Goal: Transaction & Acquisition: Purchase product/service

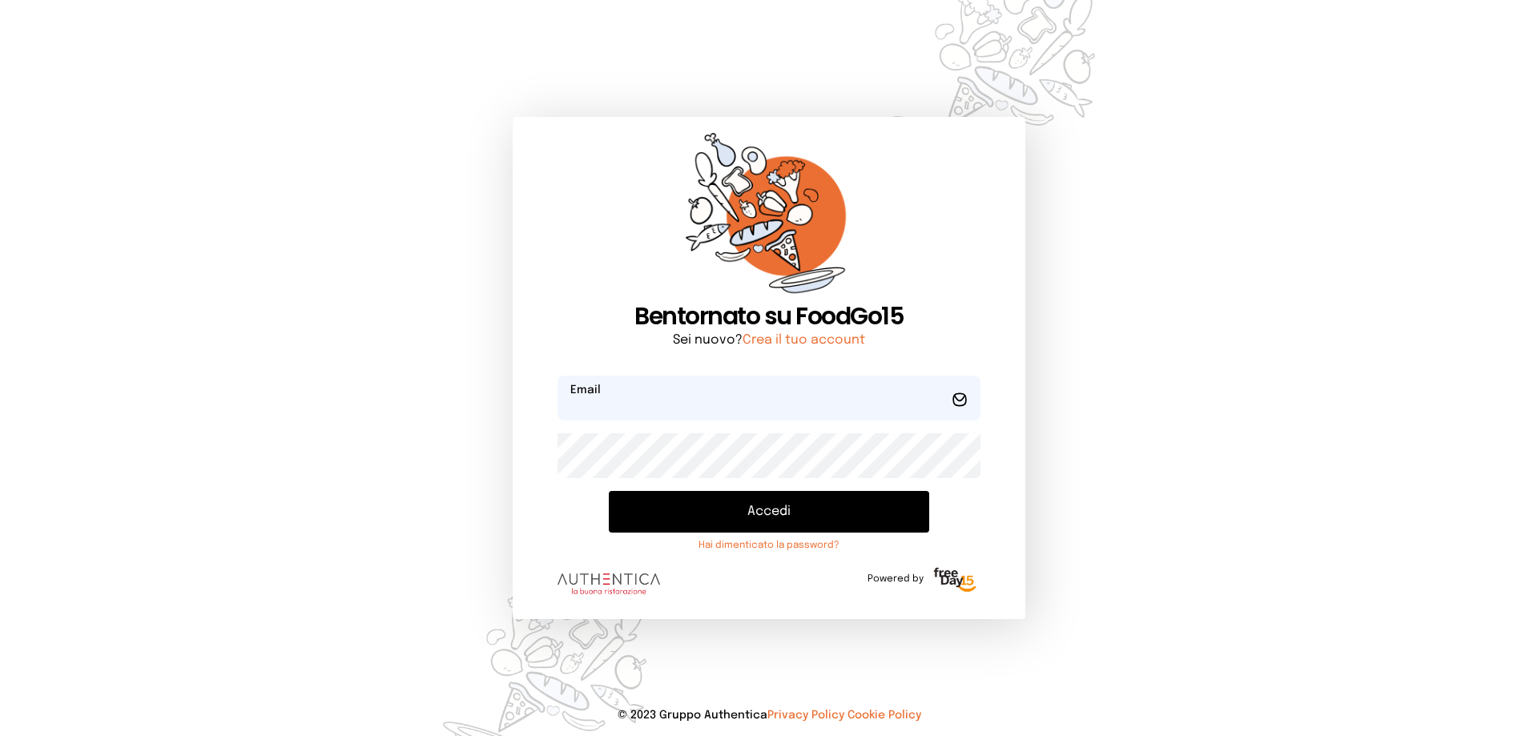
type input "**********"
click at [816, 513] on button "Accedi" at bounding box center [769, 512] width 320 height 42
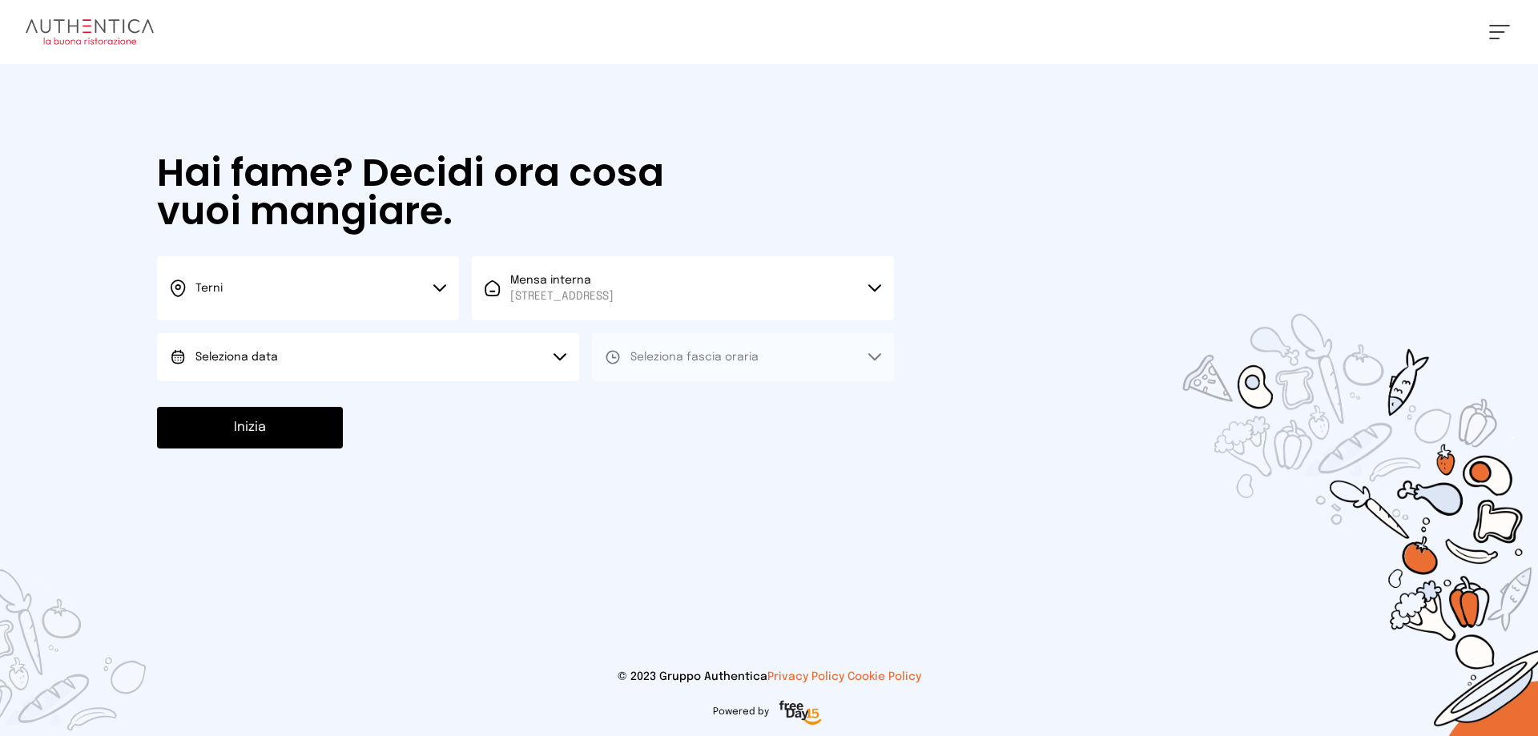
drag, startPoint x: 264, startPoint y: 353, endPoint x: 272, endPoint y: 365, distance: 14.9
click at [265, 354] on span "Seleziona data" at bounding box center [236, 357] width 83 height 11
click at [286, 408] on li "[DATE], [DATE]" at bounding box center [368, 402] width 422 height 42
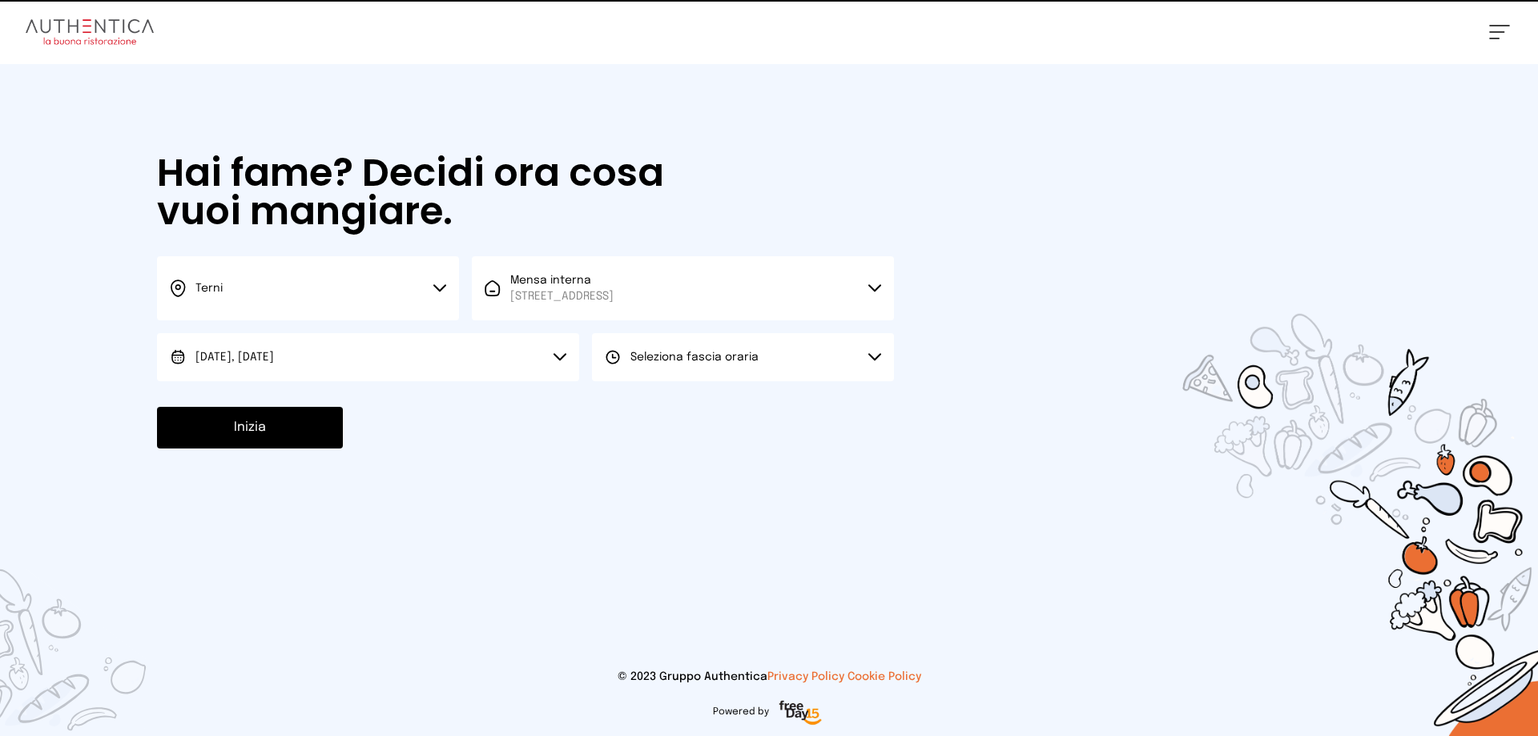
click at [679, 359] on span "Seleziona fascia oraria" at bounding box center [695, 357] width 128 height 11
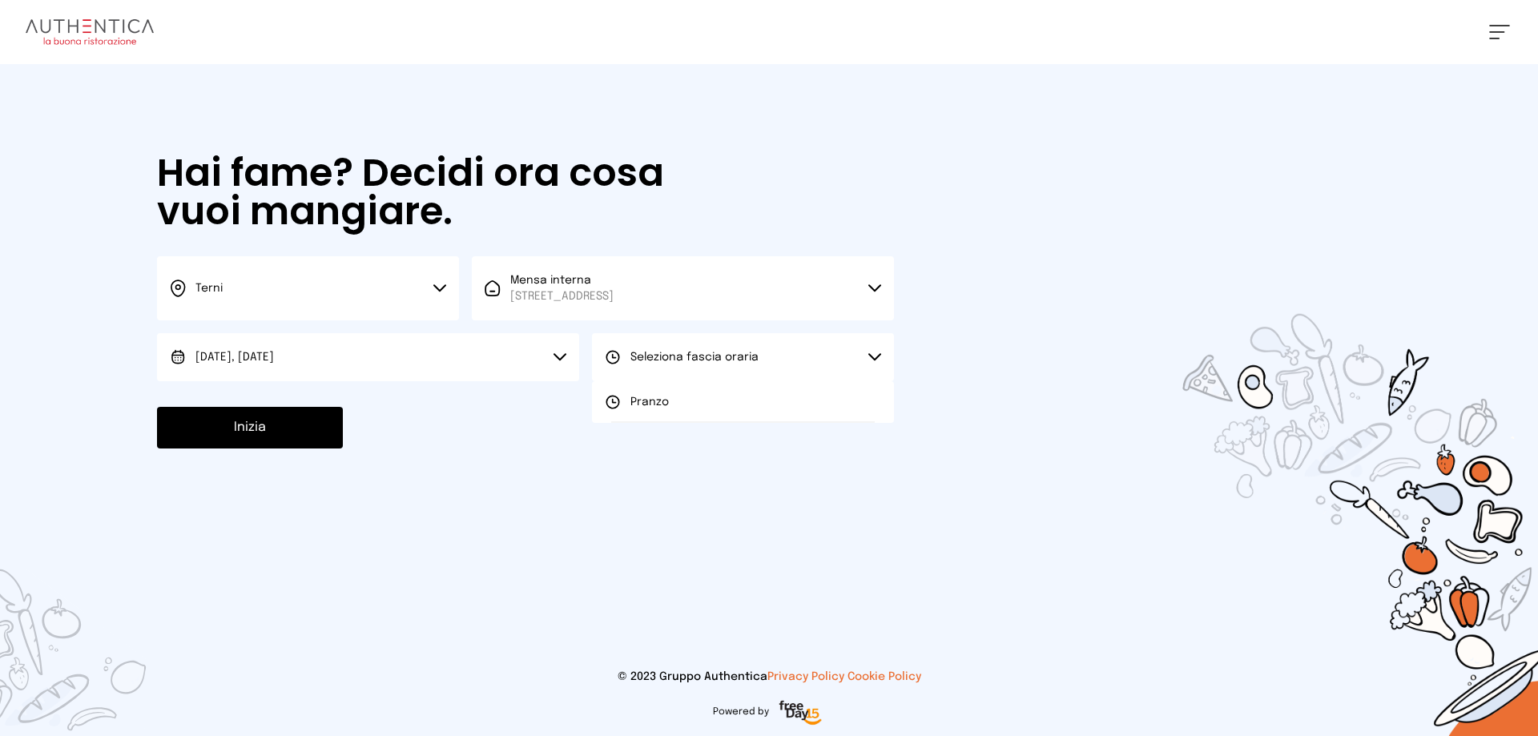
drag, startPoint x: 682, startPoint y: 405, endPoint x: 642, endPoint y: 411, distance: 40.5
click at [680, 405] on li "Pranzo" at bounding box center [743, 402] width 302 height 42
click at [232, 428] on button "Inizia" at bounding box center [250, 428] width 186 height 42
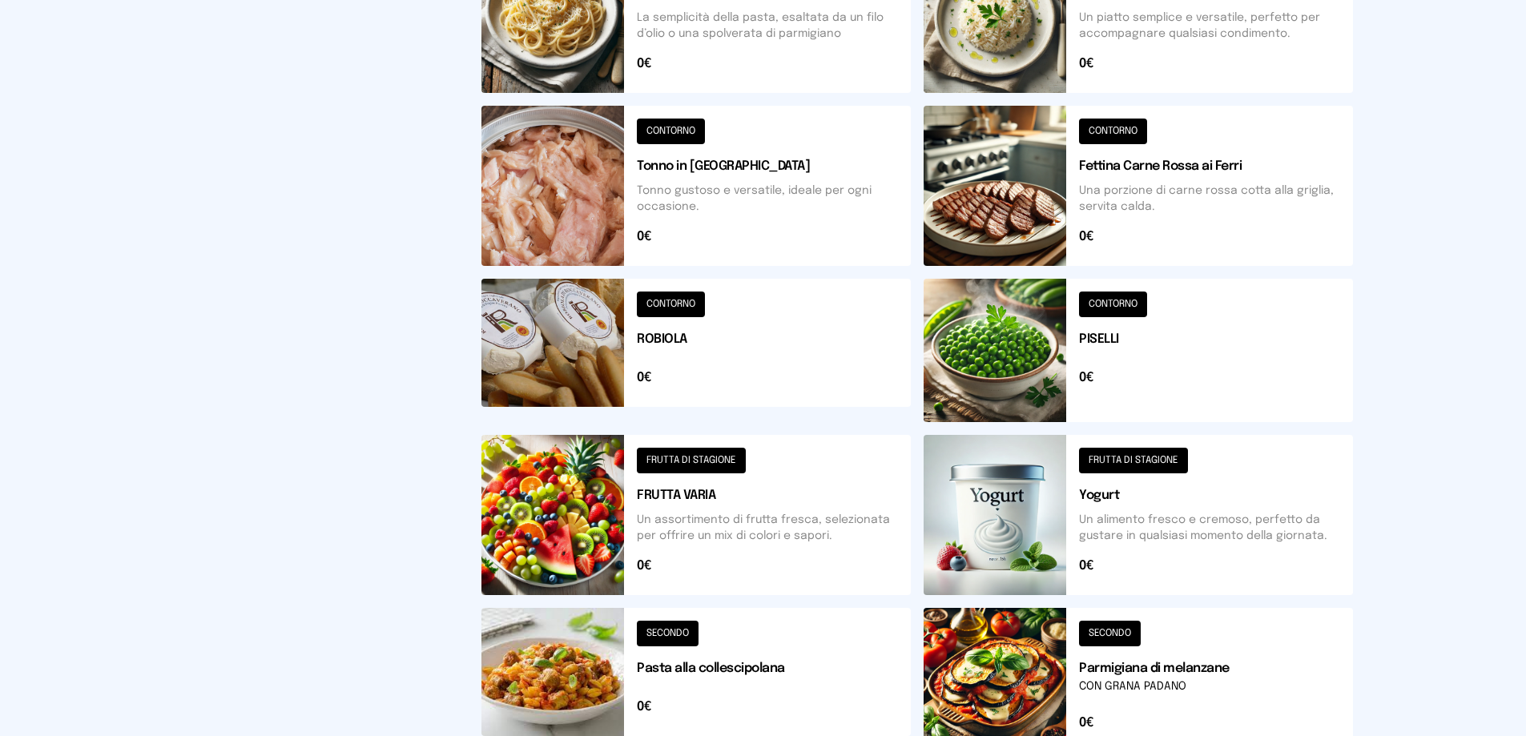
scroll to position [481, 0]
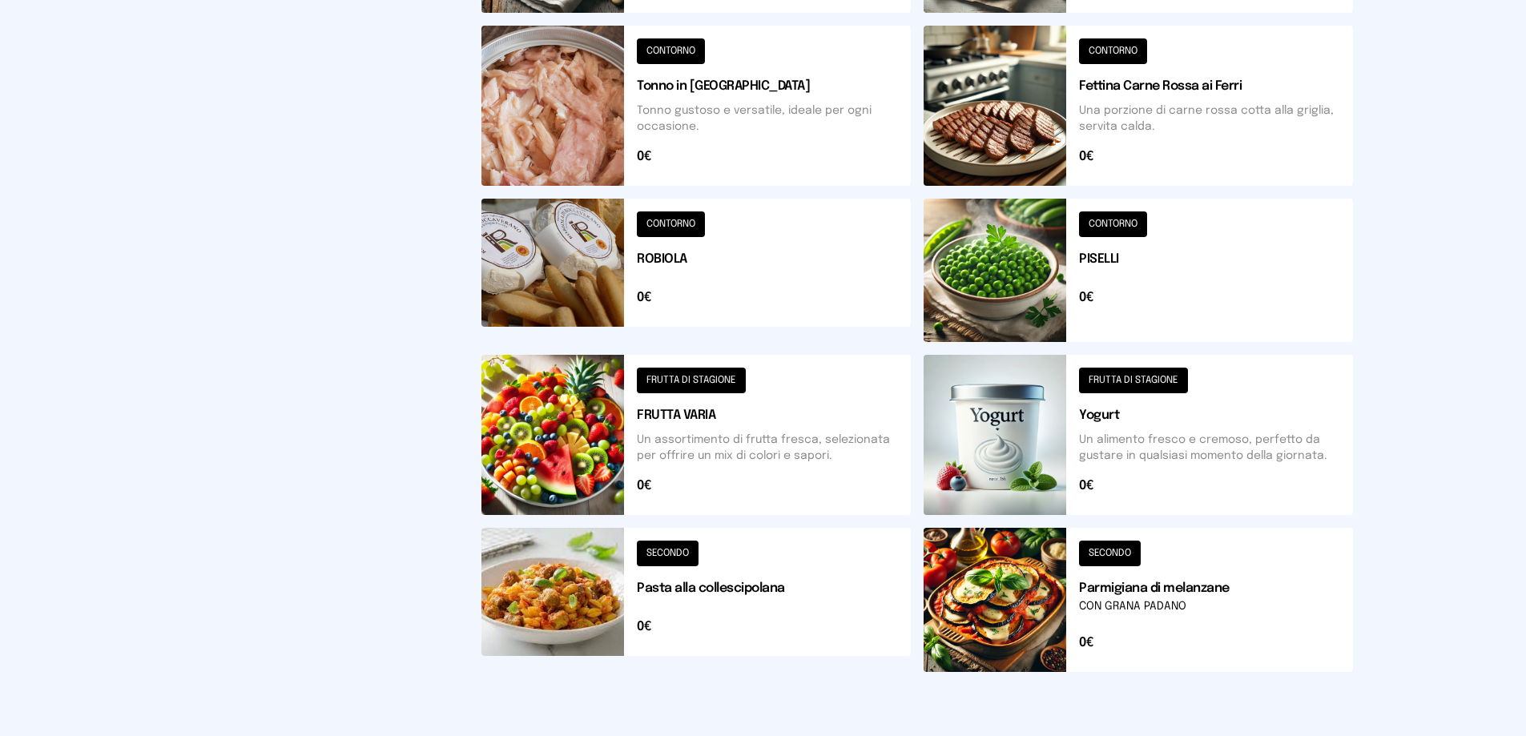
click at [1019, 273] on button at bounding box center [1138, 270] width 429 height 143
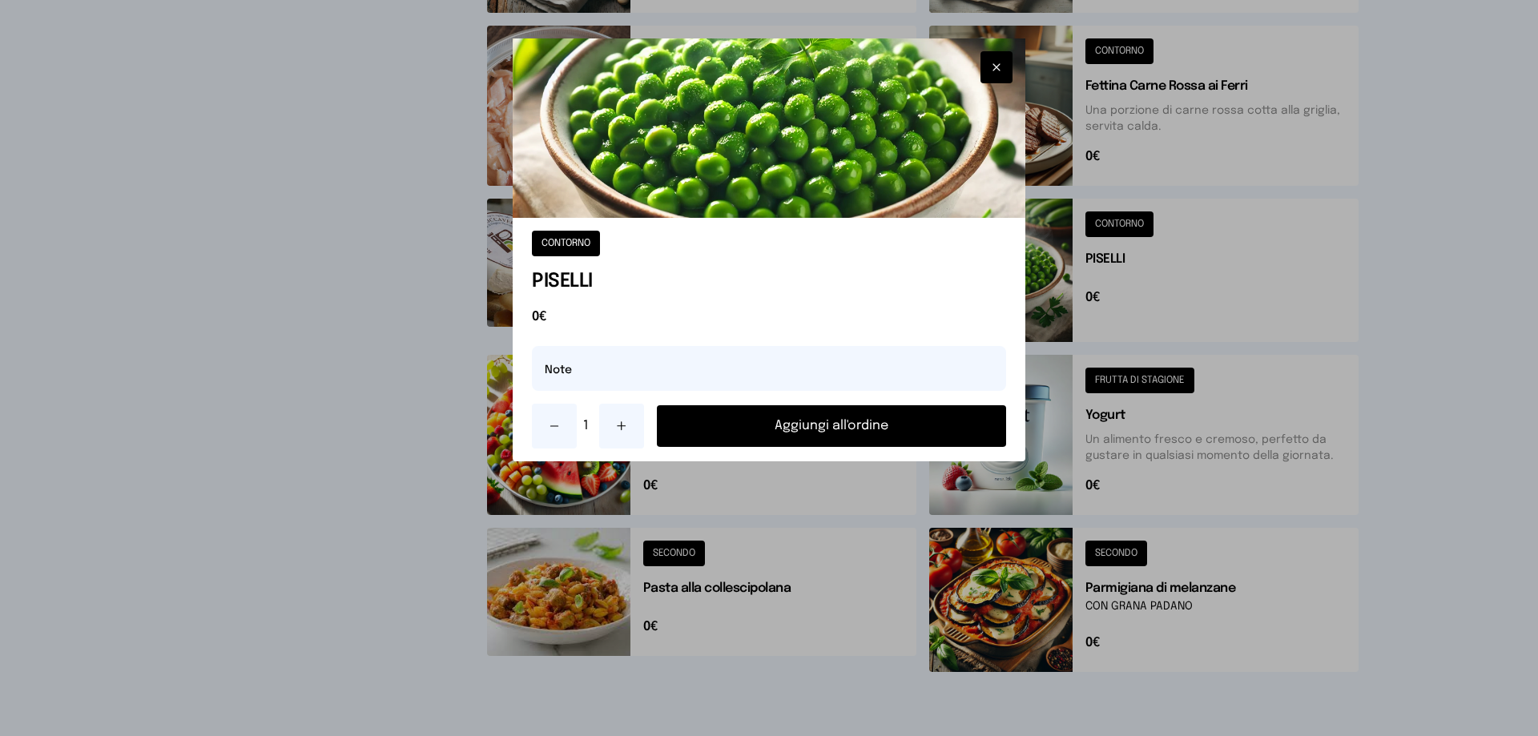
click at [939, 423] on button "Aggiungi all'ordine" at bounding box center [831, 426] width 349 height 42
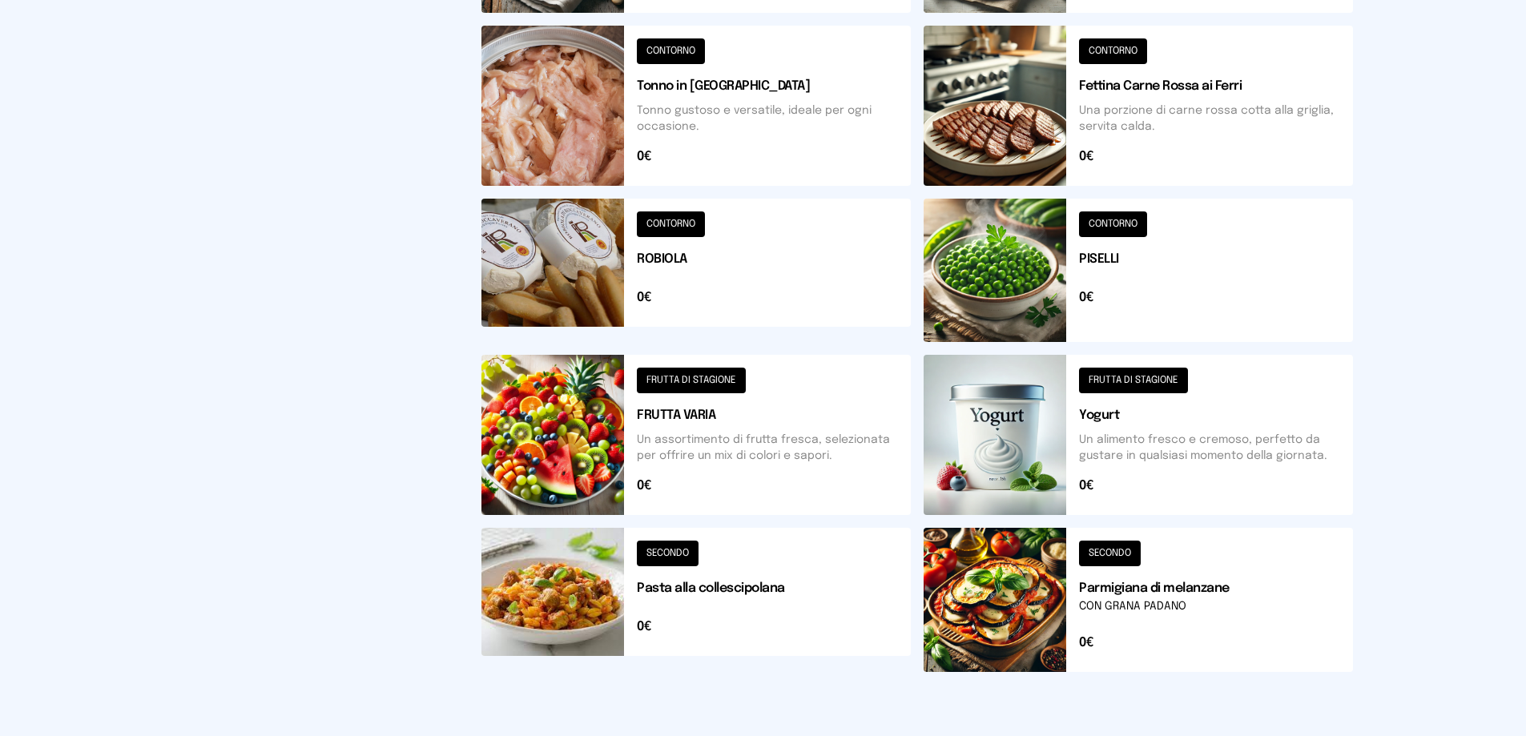
scroll to position [80, 0]
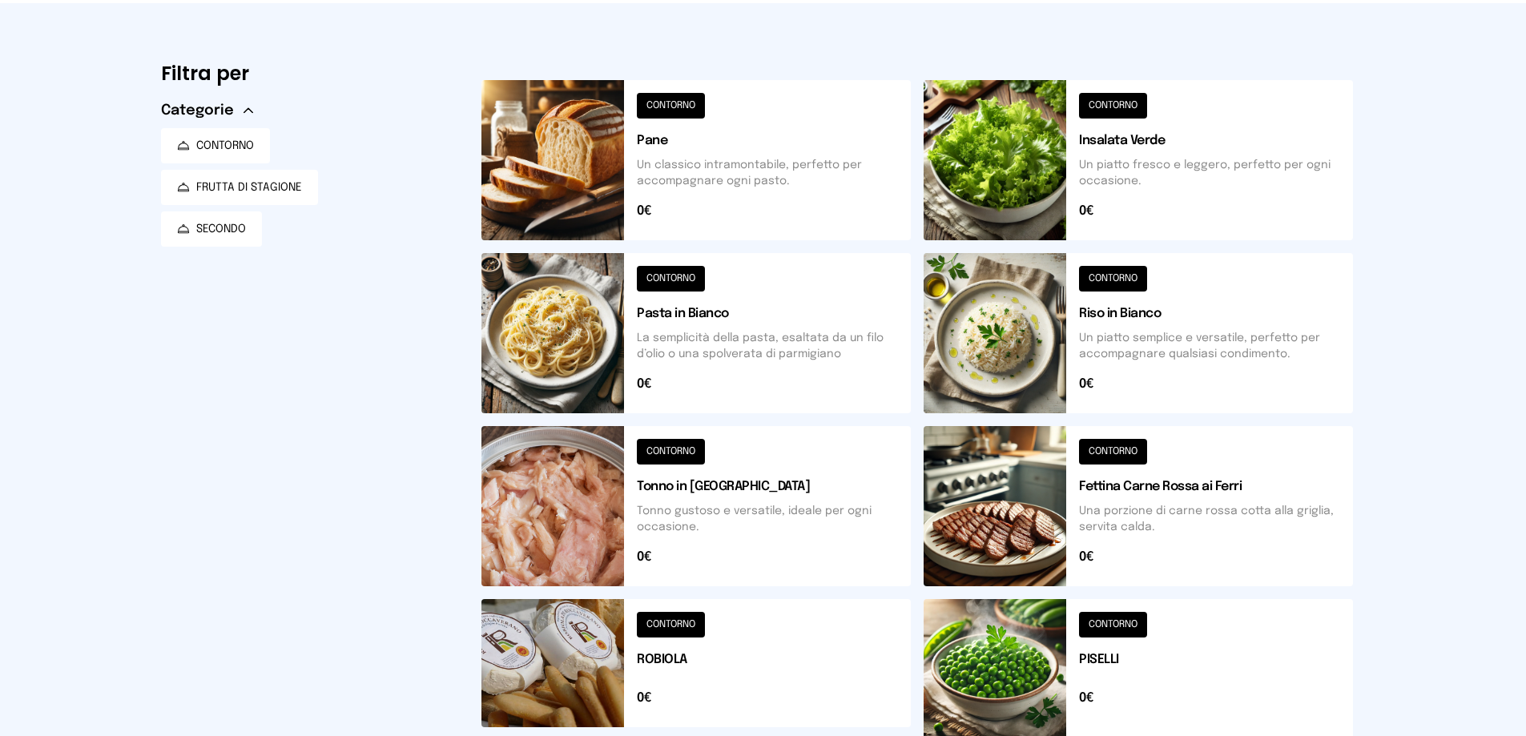
click at [1024, 338] on button at bounding box center [1138, 333] width 429 height 160
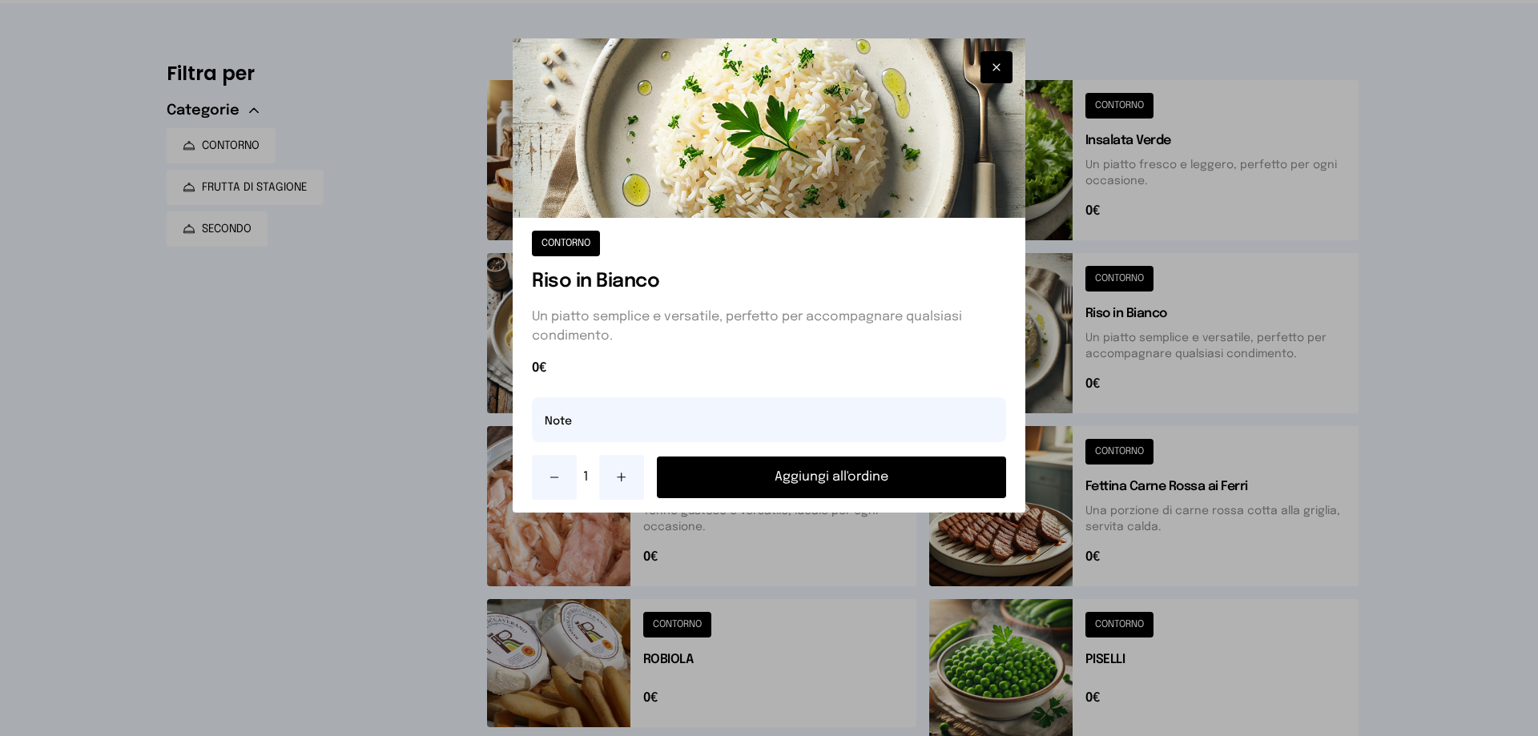
click at [899, 478] on button "Aggiungi all'ordine" at bounding box center [831, 478] width 349 height 42
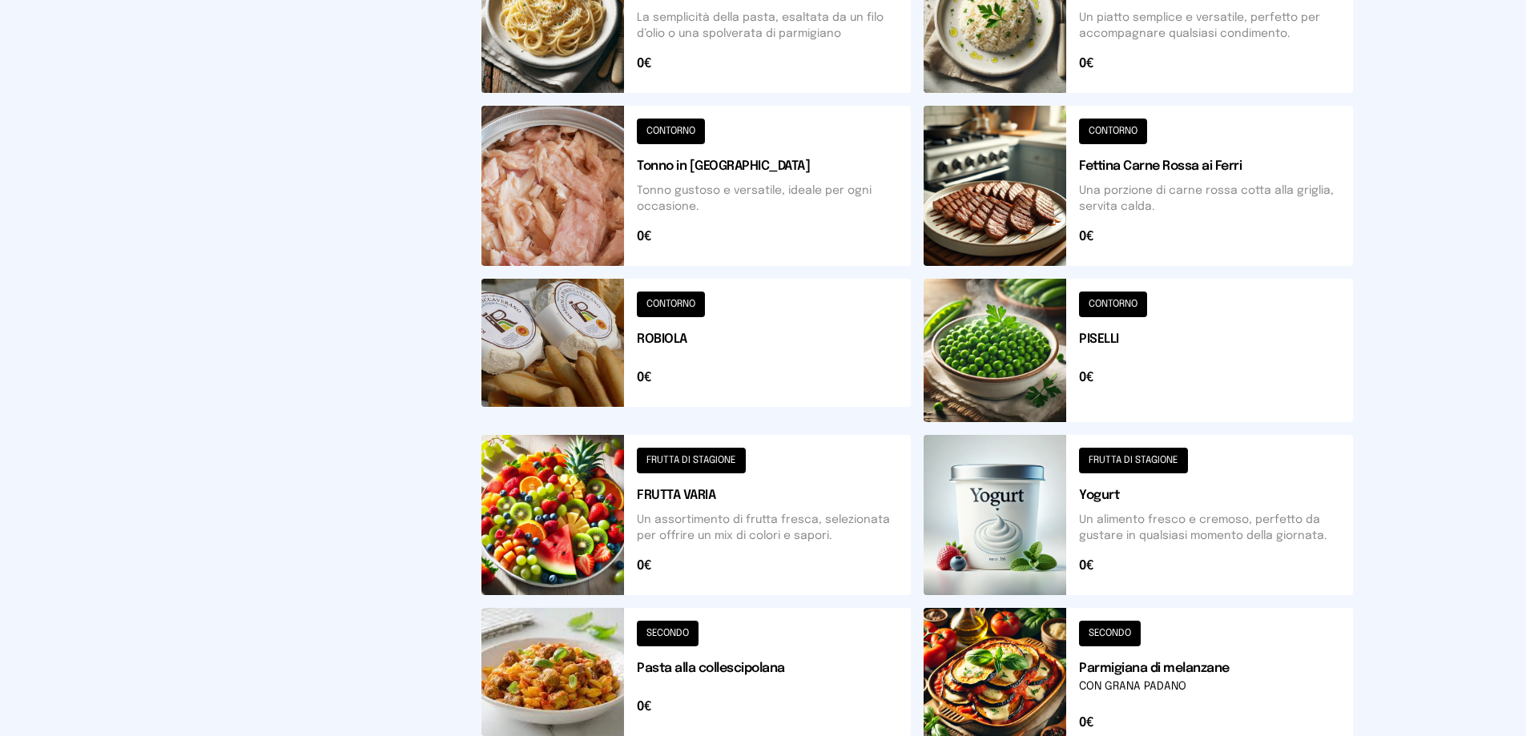
scroll to position [481, 0]
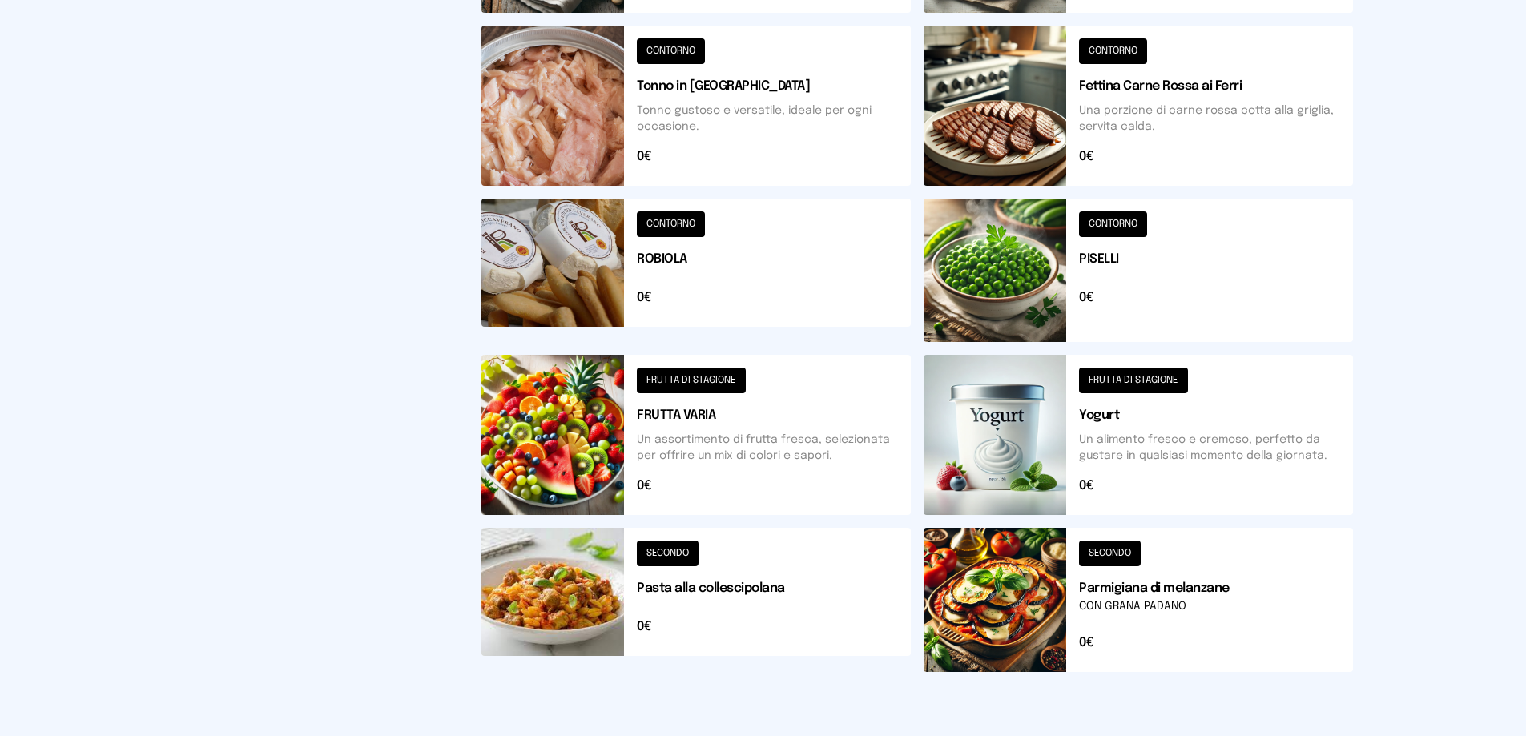
click at [577, 438] on button at bounding box center [696, 435] width 429 height 160
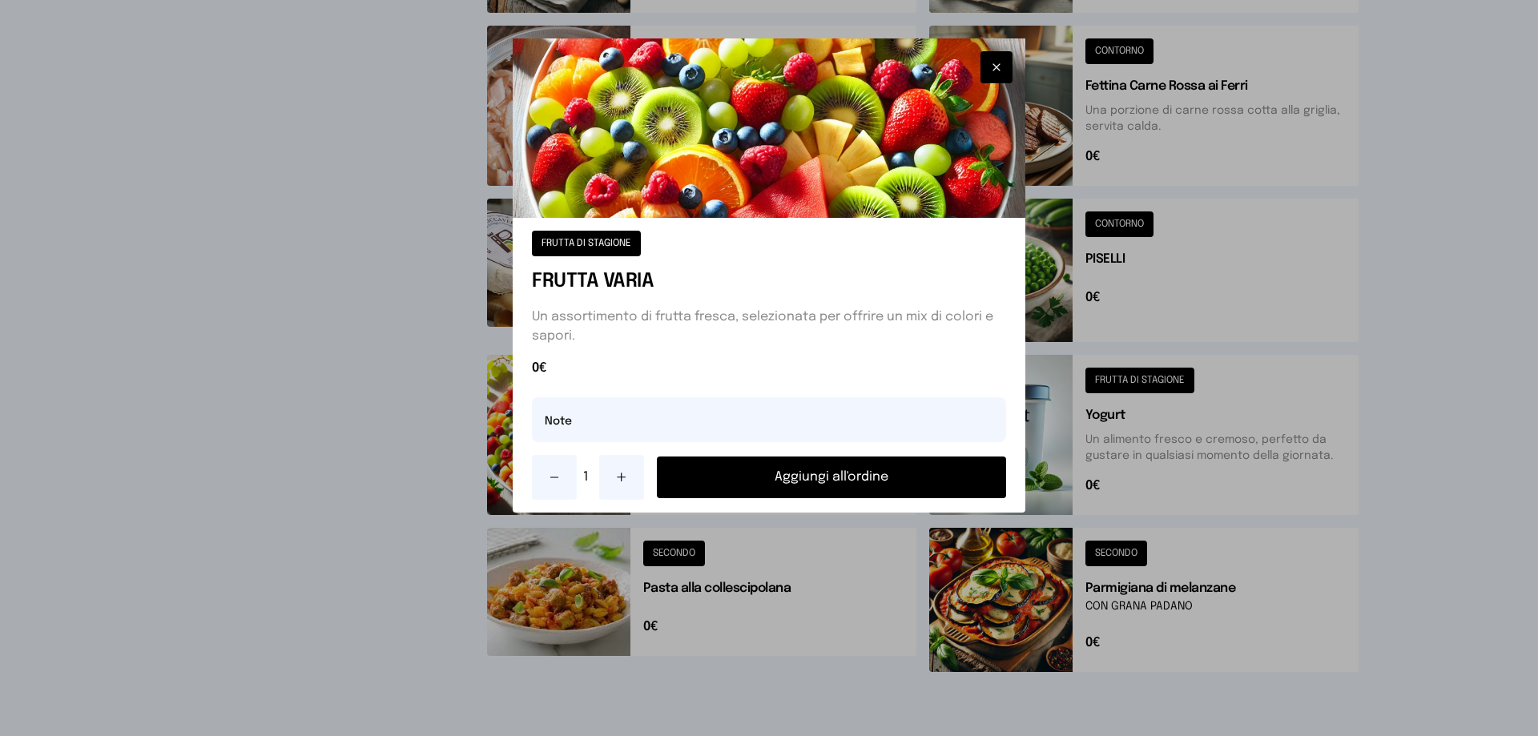
click at [621, 474] on icon at bounding box center [621, 477] width 13 height 13
click at [594, 425] on input "text" at bounding box center [769, 419] width 474 height 45
type input "**********"
click at [840, 479] on button "Aggiungi all'ordine" at bounding box center [831, 478] width 349 height 42
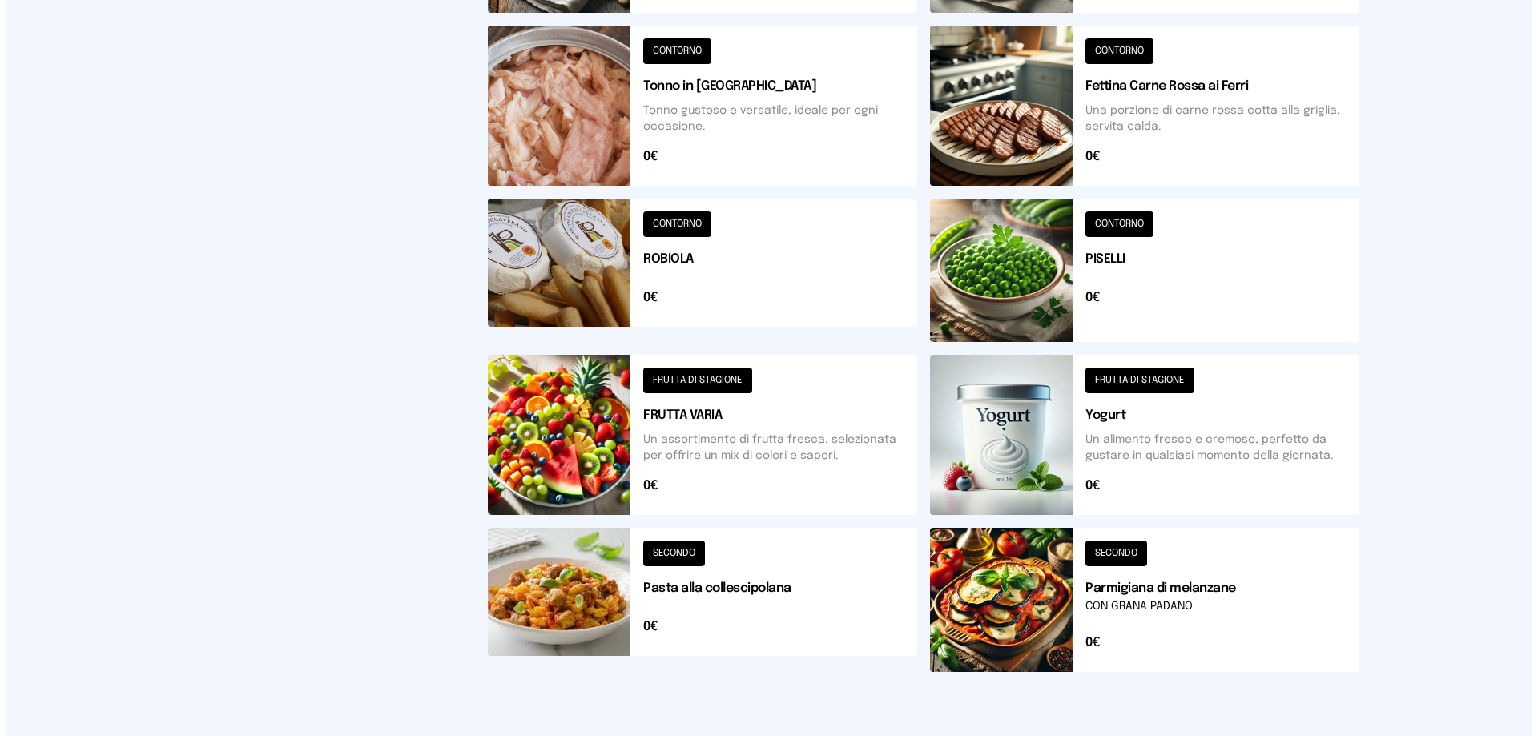
scroll to position [0, 0]
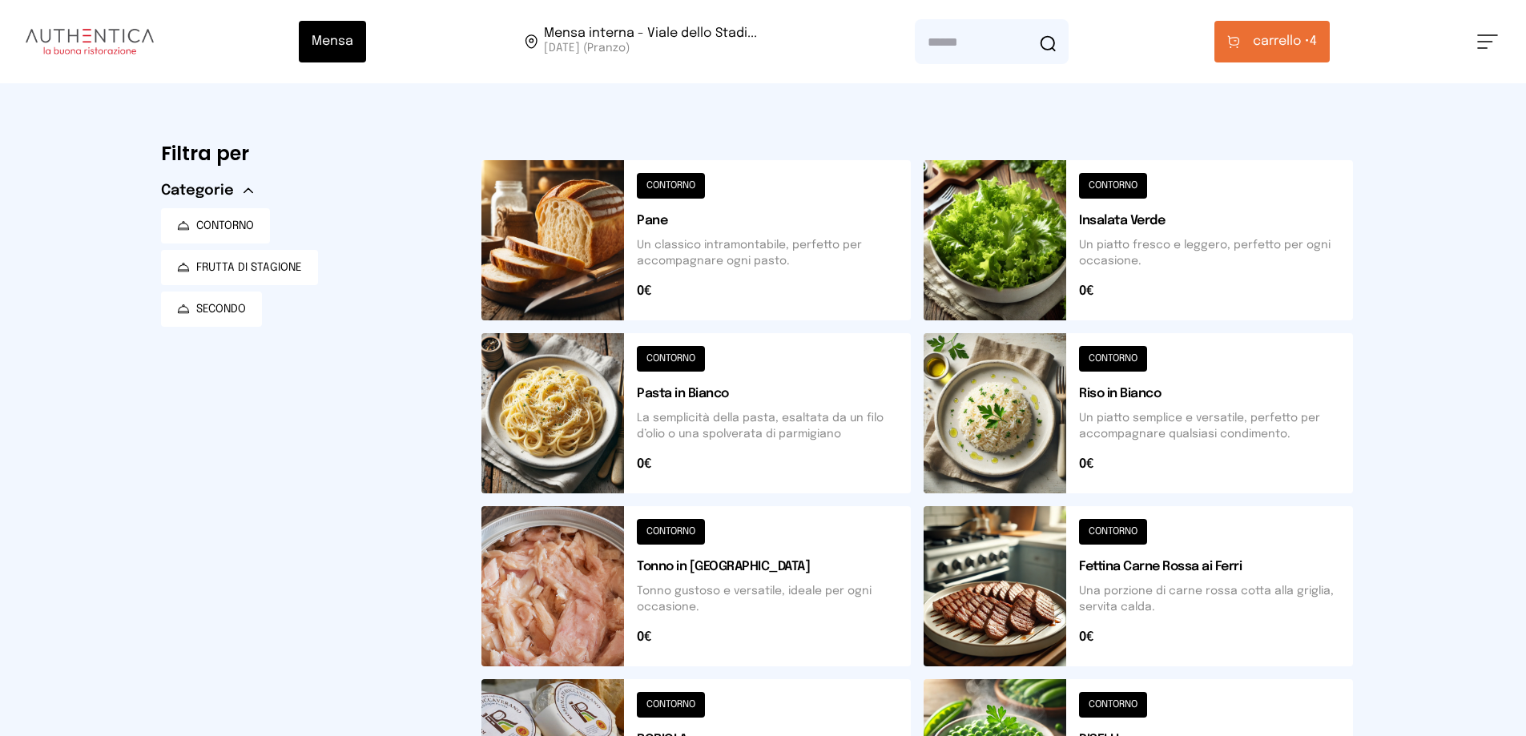
click at [1296, 34] on span "carrello •" at bounding box center [1281, 41] width 57 height 19
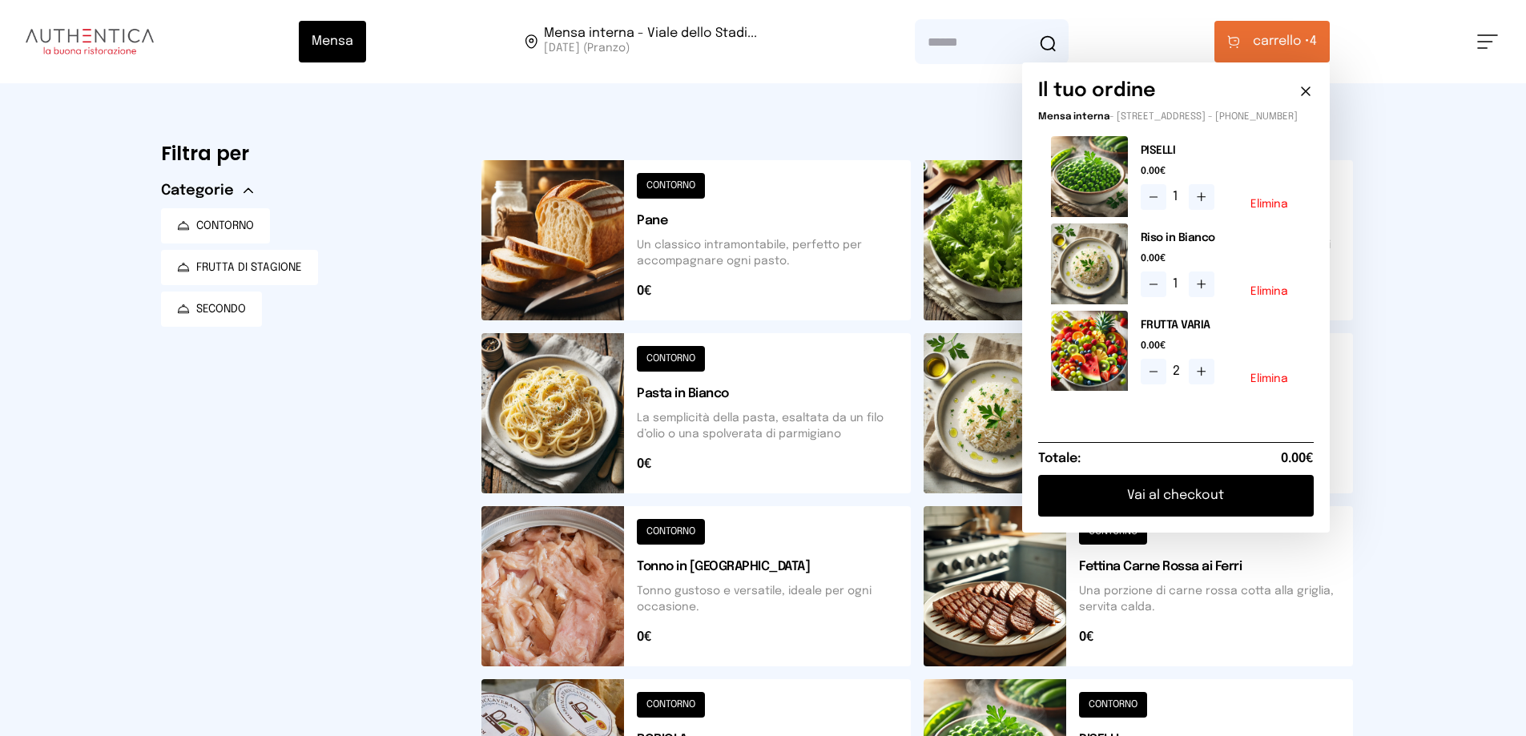
click at [1235, 506] on button "Vai al checkout" at bounding box center [1176, 496] width 276 height 42
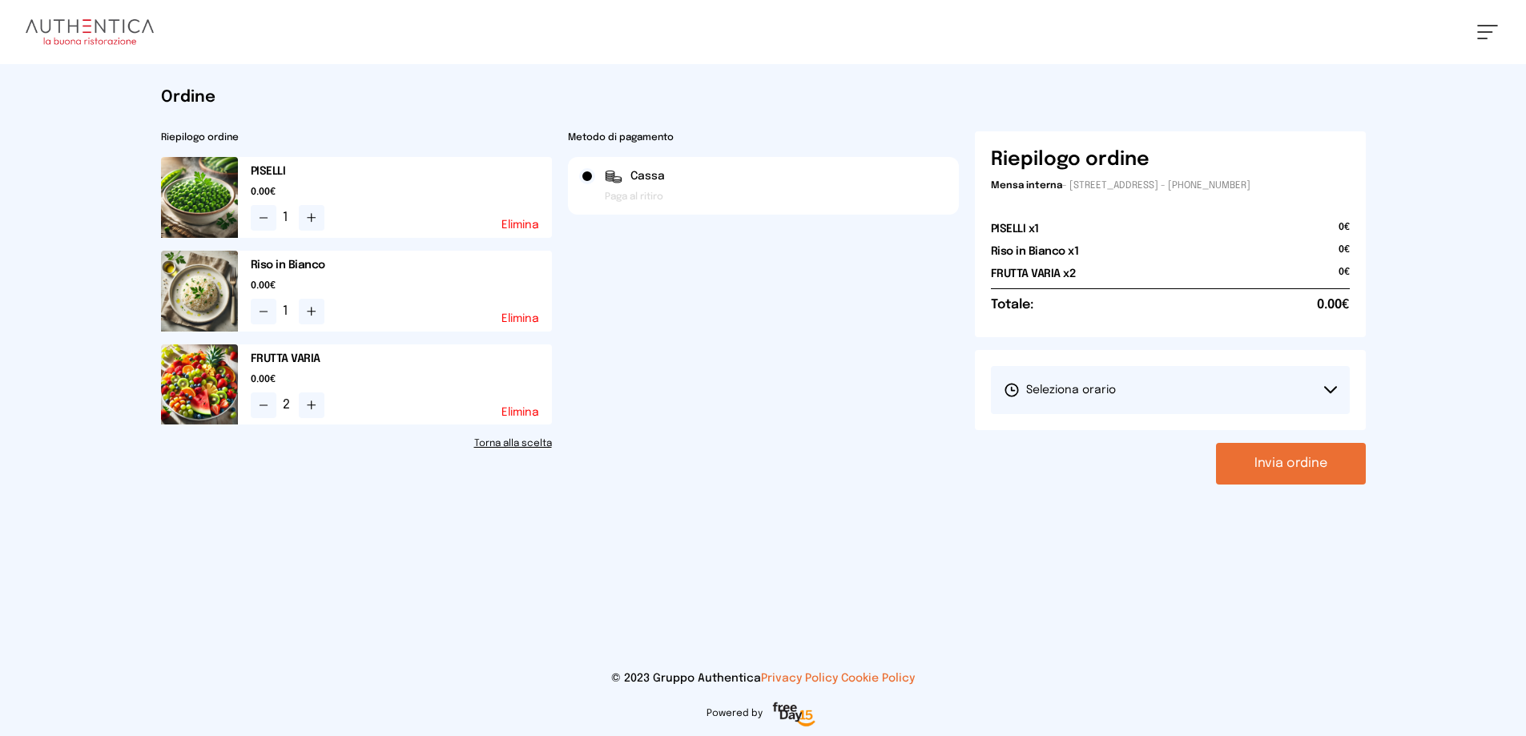
click at [1225, 393] on button "Seleziona orario" at bounding box center [1170, 390] width 359 height 48
click at [1214, 439] on li "1° Turno (13:00 - 15:00)" at bounding box center [1170, 435] width 359 height 42
click at [1255, 465] on button "Invia ordine" at bounding box center [1291, 464] width 150 height 42
